Goal: Task Accomplishment & Management: Use online tool/utility

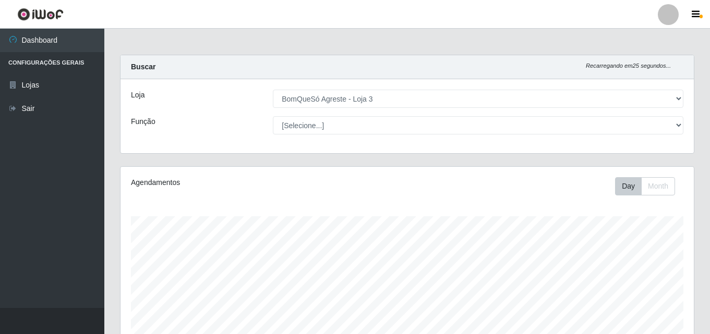
select select "215"
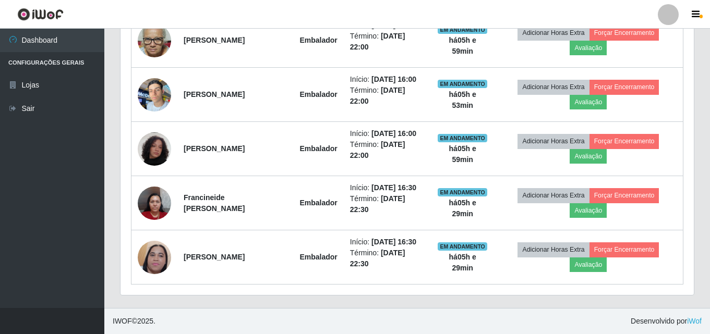
scroll to position [216, 573]
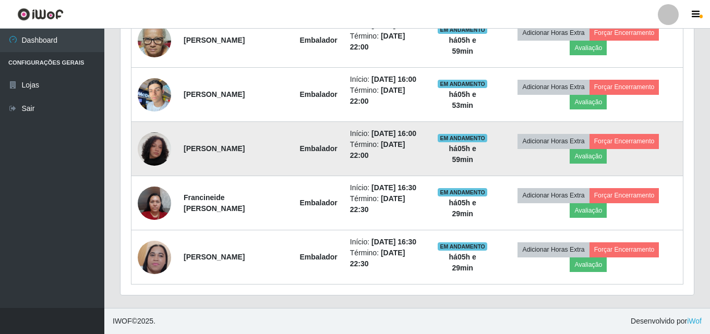
drag, startPoint x: 694, startPoint y: 115, endPoint x: 671, endPoint y: 122, distance: 24.1
click at [694, 115] on div "Hoje 1 dia 3 dias 1 Semana Não encerrados Trabalhador Posição Data Status Opçõe…" at bounding box center [407, 97] width 574 height 398
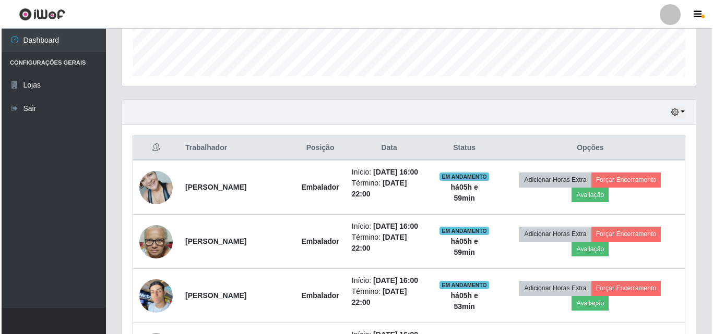
scroll to position [290, 0]
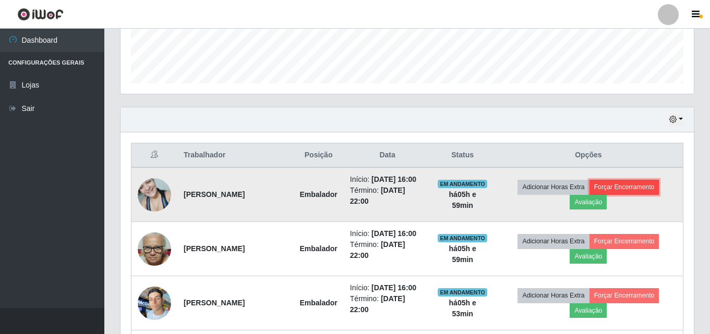
click at [624, 191] on button "Forçar Encerramento" at bounding box center [624, 187] width 70 height 15
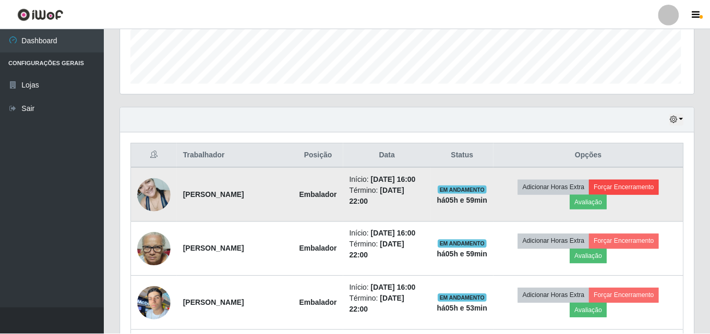
scroll to position [216, 568]
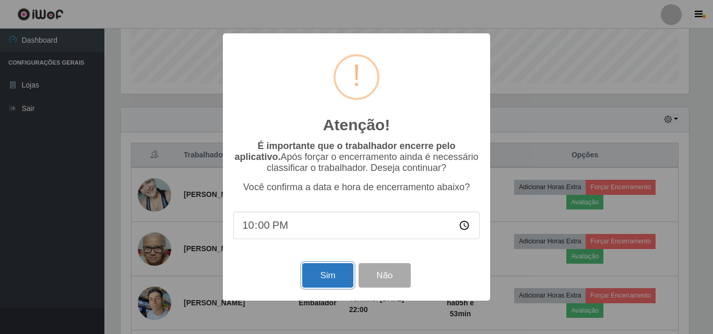
click at [311, 281] on button "Sim" at bounding box center [327, 275] width 51 height 25
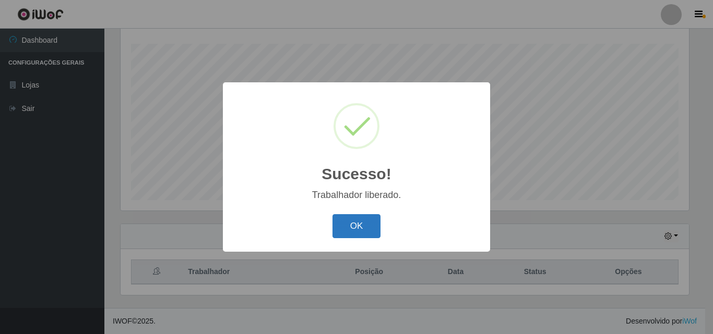
click at [344, 228] on button "OK" at bounding box center [356, 226] width 49 height 25
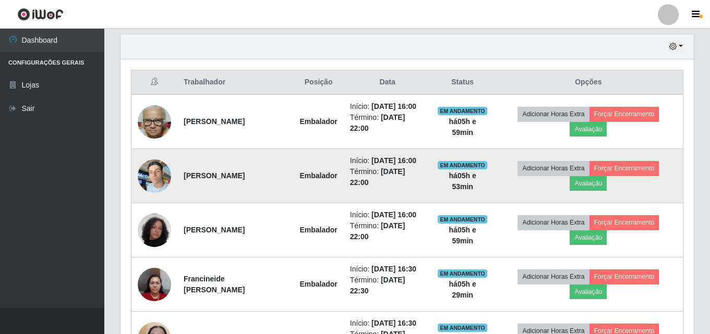
scroll to position [381, 0]
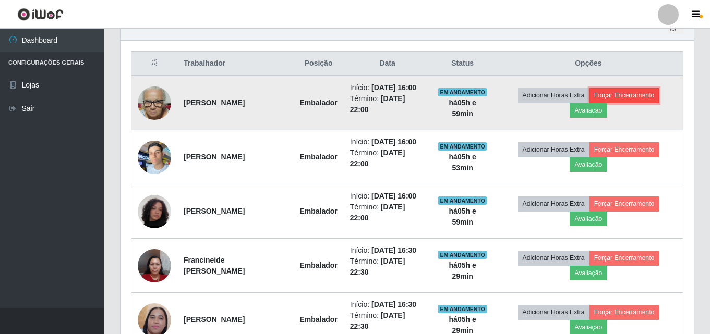
click at [620, 100] on button "Forçar Encerramento" at bounding box center [624, 95] width 70 height 15
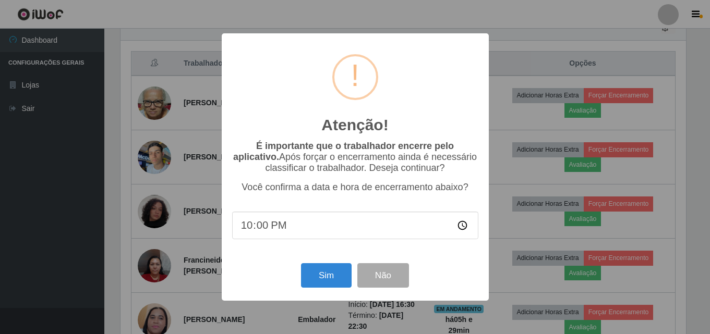
scroll to position [216, 568]
click at [326, 276] on button "Sim" at bounding box center [327, 275] width 51 height 25
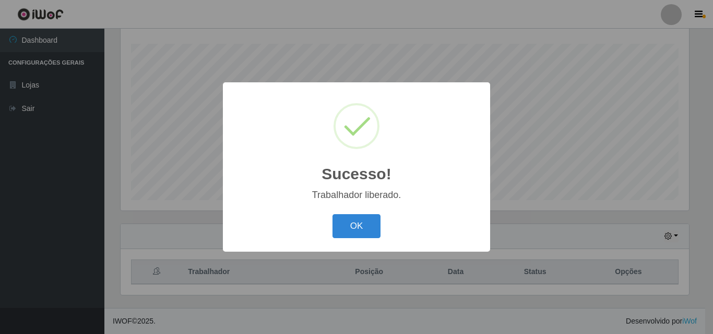
click at [152, 101] on div "Sucesso! × Trabalhador liberado. OK Cancel" at bounding box center [356, 167] width 713 height 334
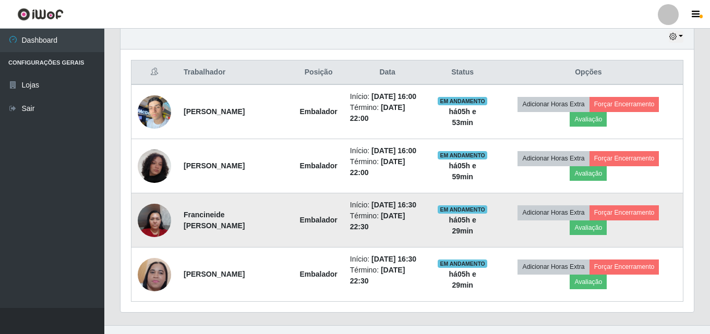
scroll to position [381, 0]
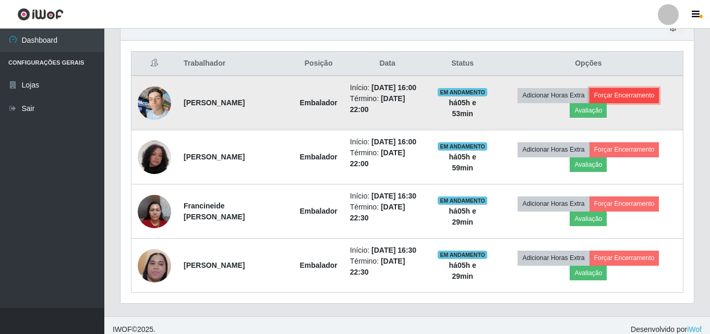
click at [657, 93] on button "Forçar Encerramento" at bounding box center [624, 95] width 70 height 15
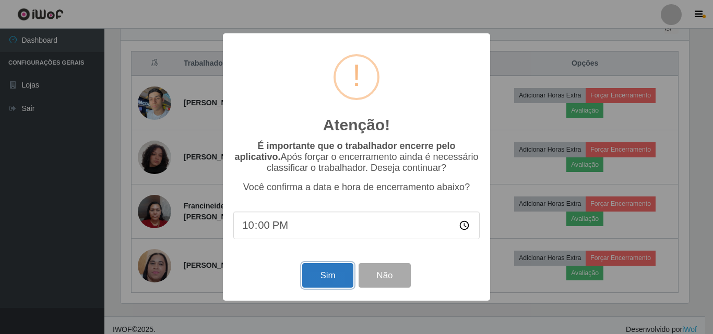
click at [325, 278] on button "Sim" at bounding box center [327, 275] width 51 height 25
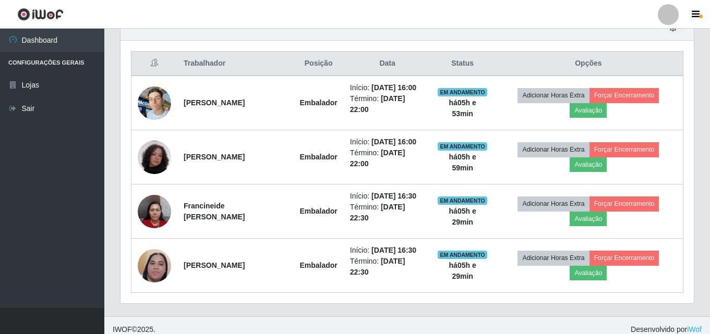
scroll to position [0, 0]
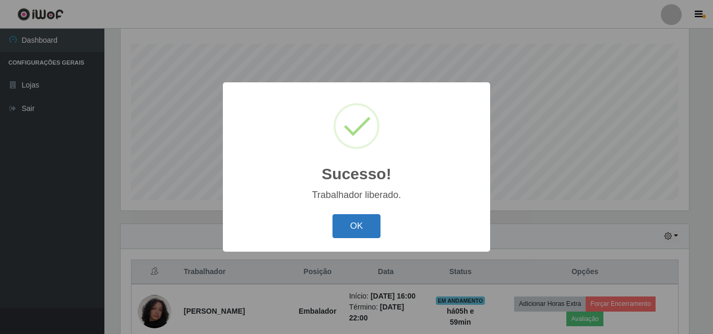
click at [334, 220] on button "OK" at bounding box center [356, 226] width 49 height 25
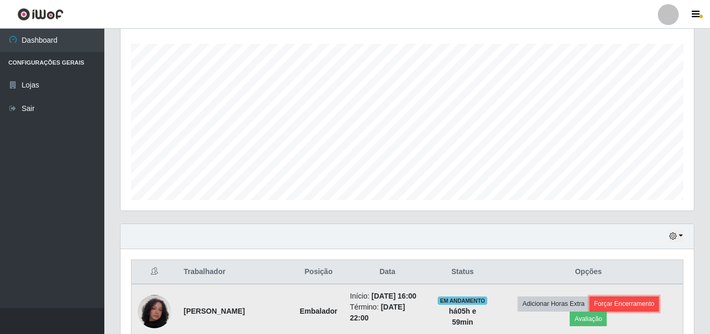
click at [657, 304] on button "Forçar Encerramento" at bounding box center [624, 304] width 70 height 15
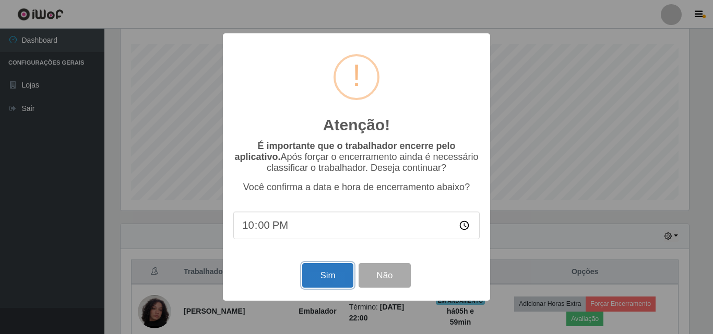
click at [318, 278] on button "Sim" at bounding box center [327, 275] width 51 height 25
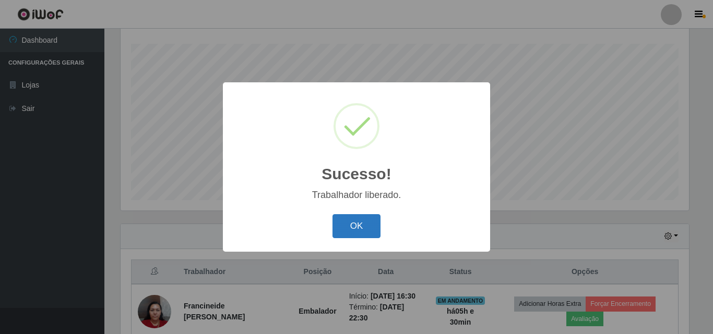
click at [363, 222] on button "OK" at bounding box center [356, 226] width 49 height 25
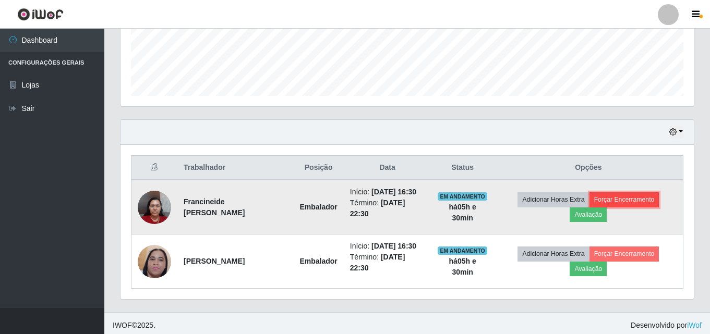
click at [617, 199] on button "Forçar Encerramento" at bounding box center [624, 199] width 70 height 15
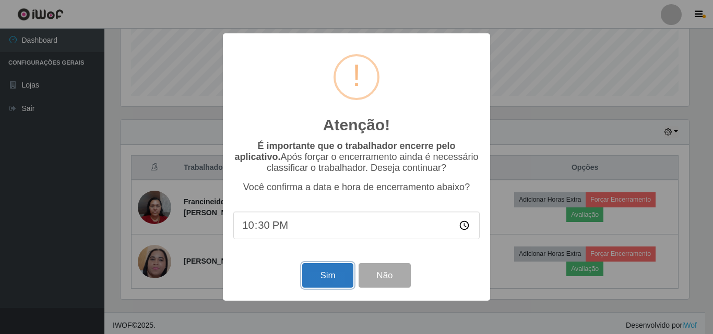
click at [315, 280] on button "Sim" at bounding box center [327, 275] width 51 height 25
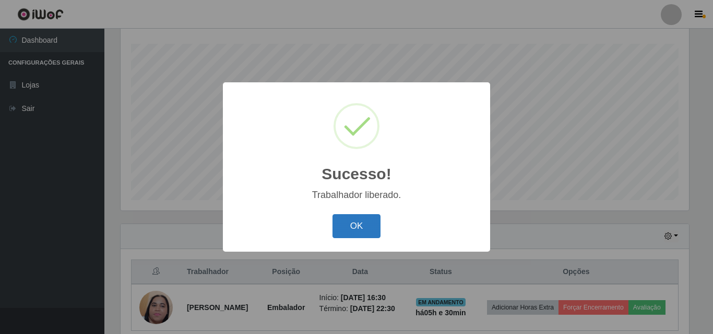
click at [361, 228] on button "OK" at bounding box center [356, 226] width 49 height 25
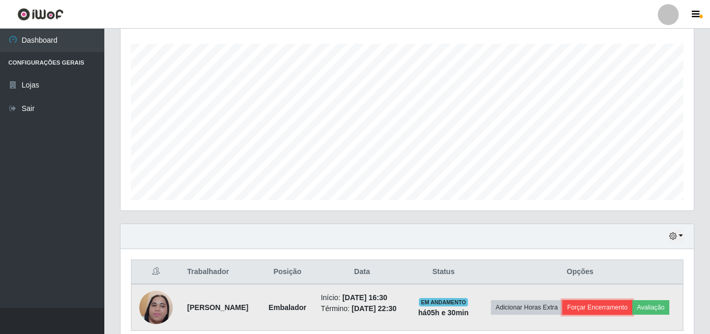
click at [613, 300] on button "Forçar Encerramento" at bounding box center [597, 307] width 70 height 15
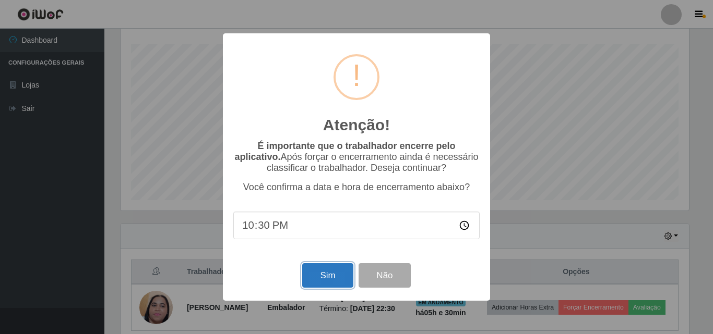
click at [336, 270] on button "Sim" at bounding box center [327, 275] width 51 height 25
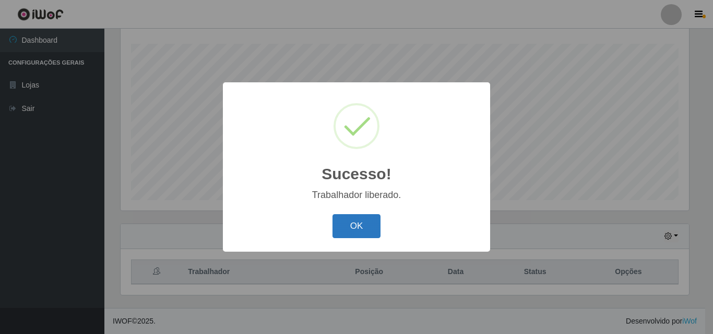
click at [362, 230] on button "OK" at bounding box center [356, 226] width 49 height 25
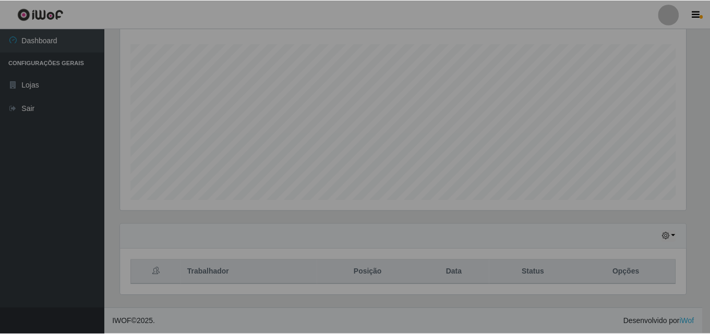
scroll to position [216, 573]
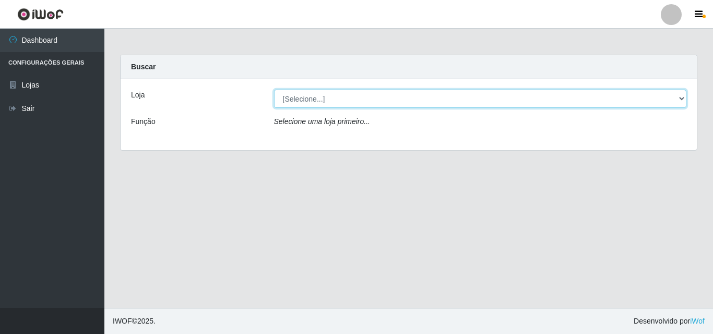
click at [384, 105] on select "[Selecione...] BomQueSó Agreste - Loja 3" at bounding box center [480, 99] width 413 height 18
select select "215"
click at [274, 90] on select "[Selecione...] BomQueSó Agreste - Loja 3" at bounding box center [480, 99] width 413 height 18
